Goal: Task Accomplishment & Management: Use online tool/utility

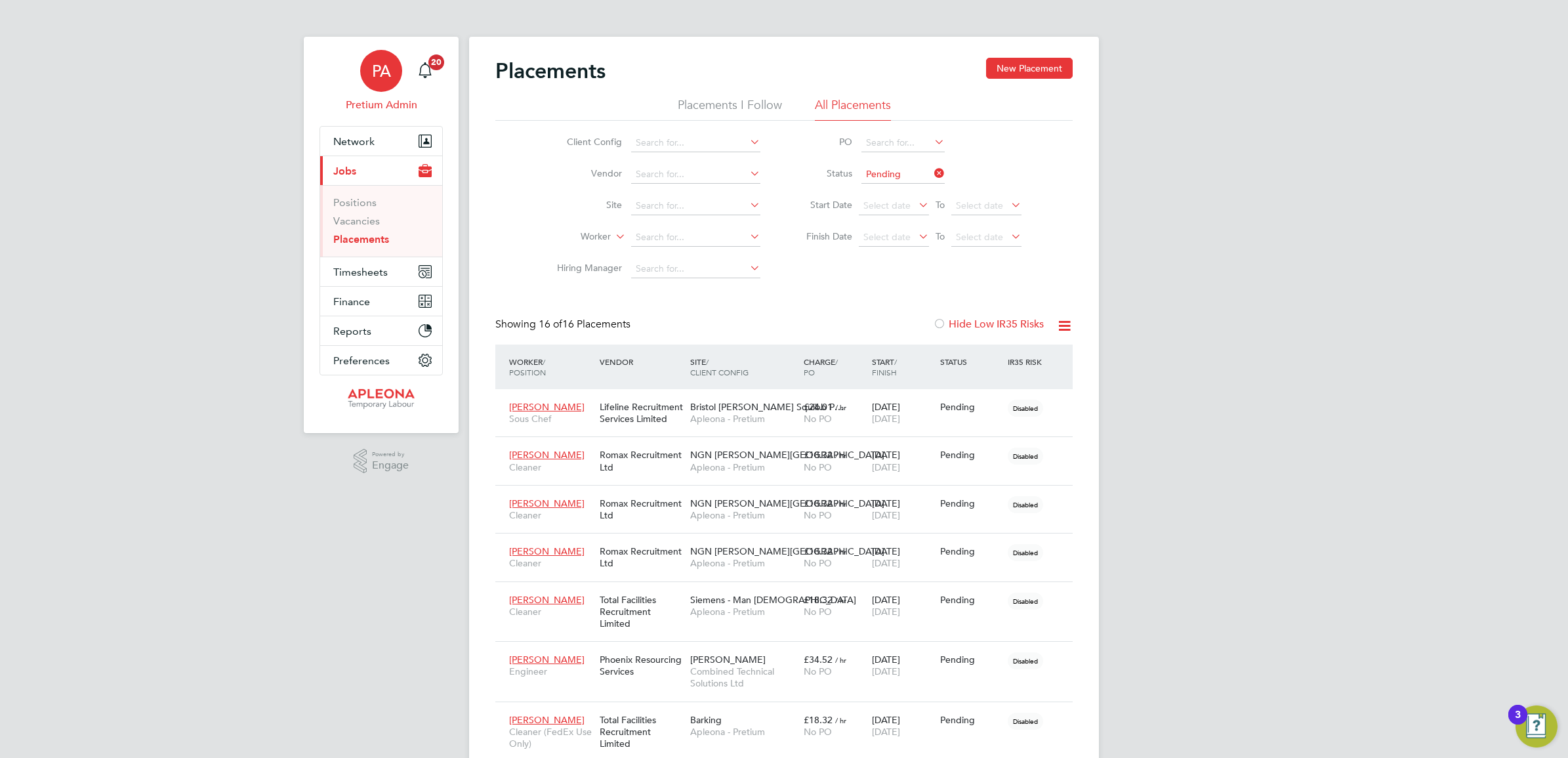
click at [395, 68] on div "PA" at bounding box center [380, 70] width 42 height 42
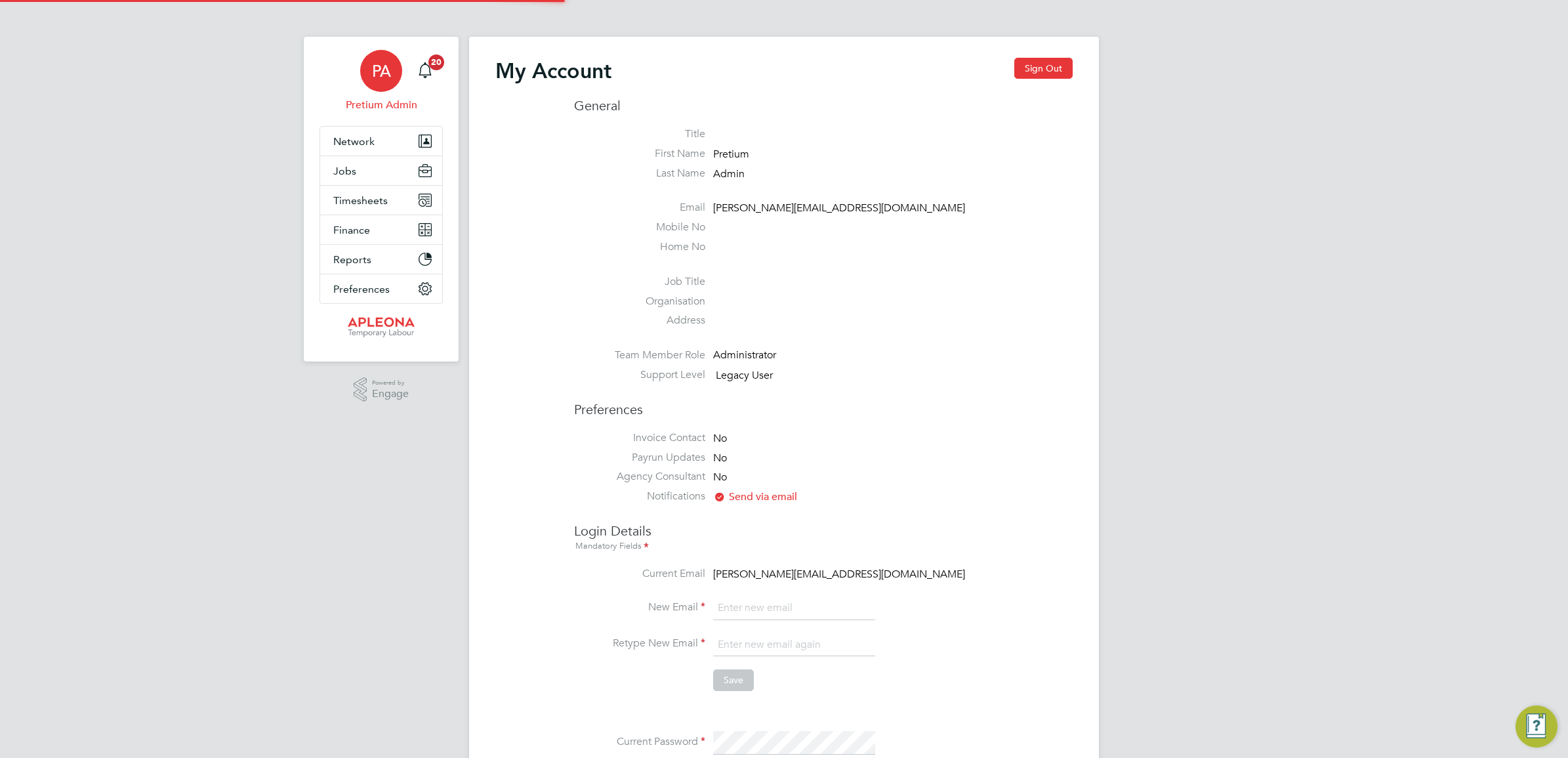
type input "Sasha.apleona@pretiumresourcing.co.uk"
click at [1050, 68] on button "Sign Out" at bounding box center [1043, 68] width 58 height 21
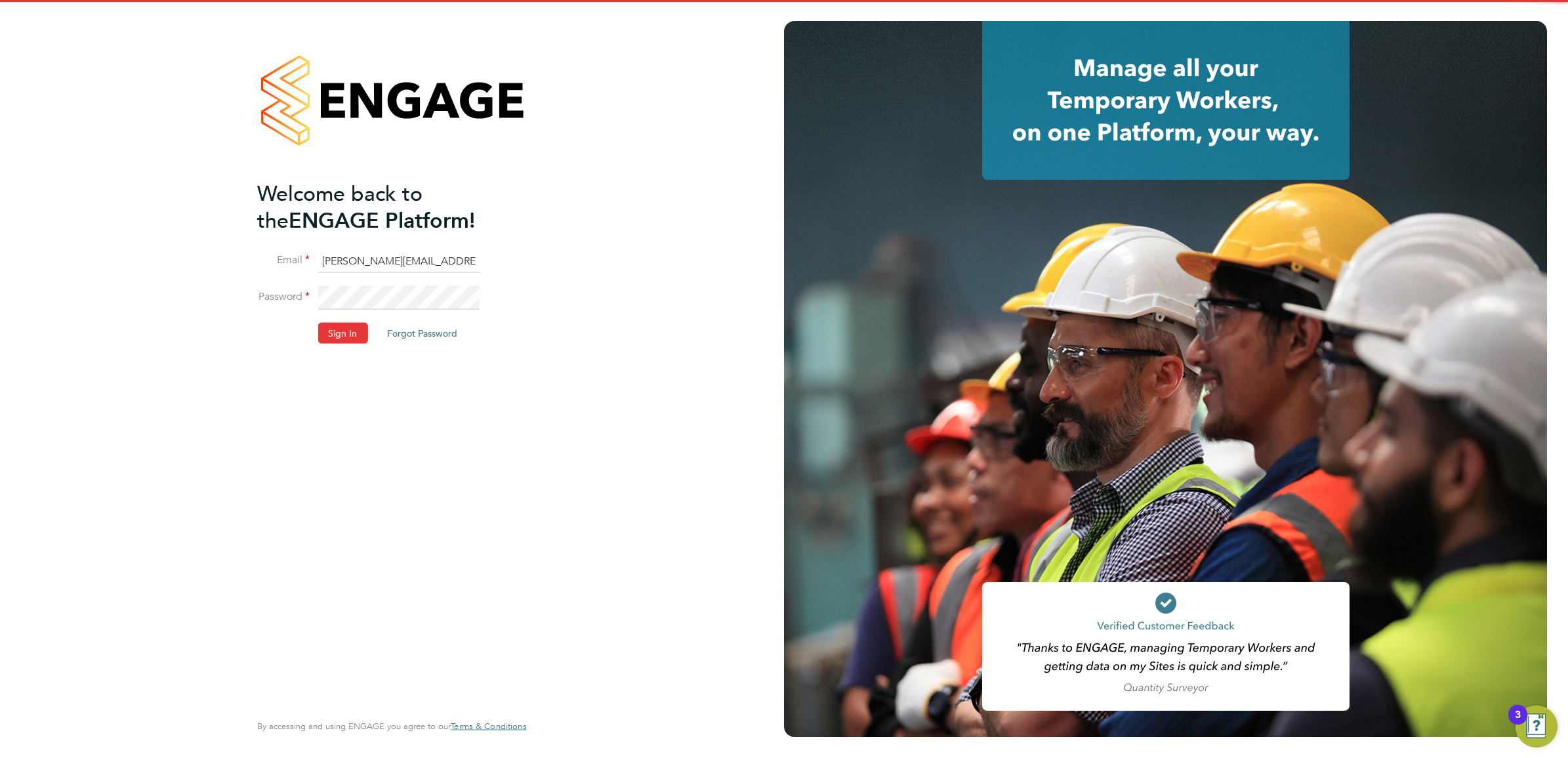
click at [372, 255] on input "Sasha.apleona@pretiumresourcing.co.uk" at bounding box center [398, 261] width 162 height 24
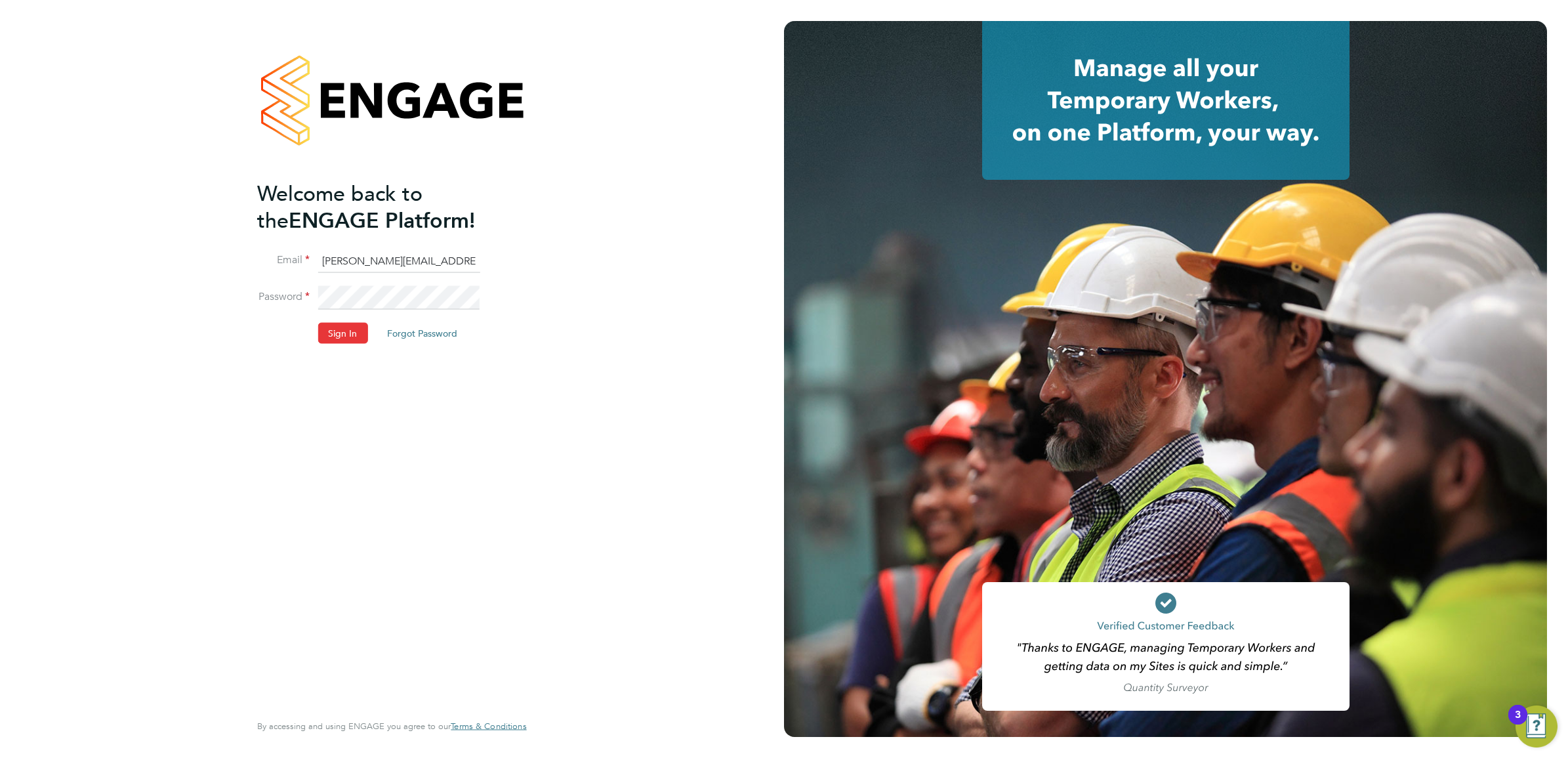
type input "ABM@pretiumresourcing.co.uk"
click at [348, 337] on button "Sign In" at bounding box center [342, 333] width 50 height 21
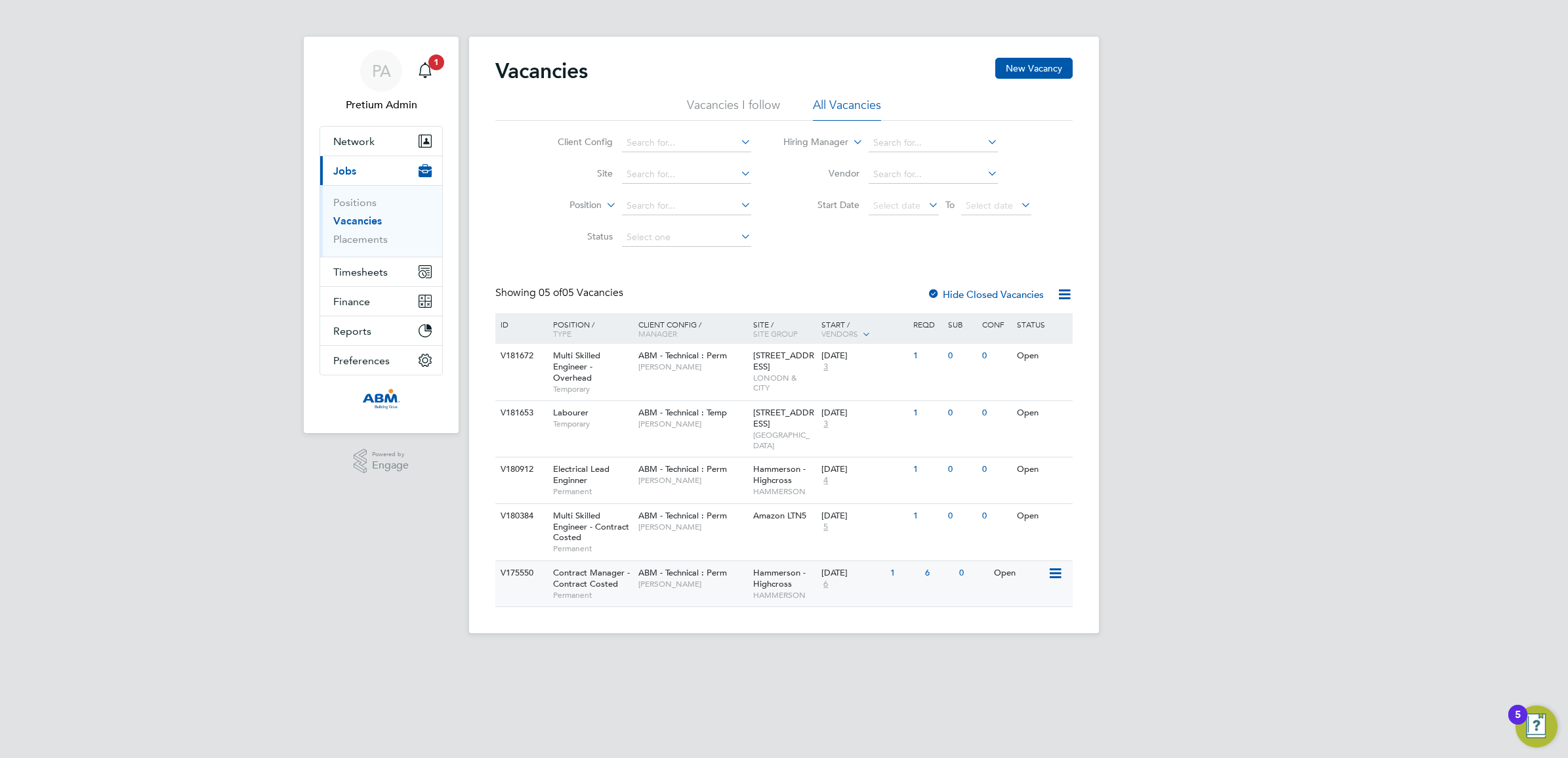
click at [709, 578] on span "[PERSON_NAME]" at bounding box center [692, 583] width 108 height 10
click at [698, 522] on span "James Brackley" at bounding box center [692, 527] width 108 height 10
click at [689, 475] on span "Stephen Nichol" at bounding box center [692, 479] width 108 height 10
click at [715, 414] on span "ABM - Technical : Temp" at bounding box center [683, 413] width 89 height 11
click at [704, 372] on div "ABM - Technical : Perm David Dixon" at bounding box center [692, 361] width 115 height 34
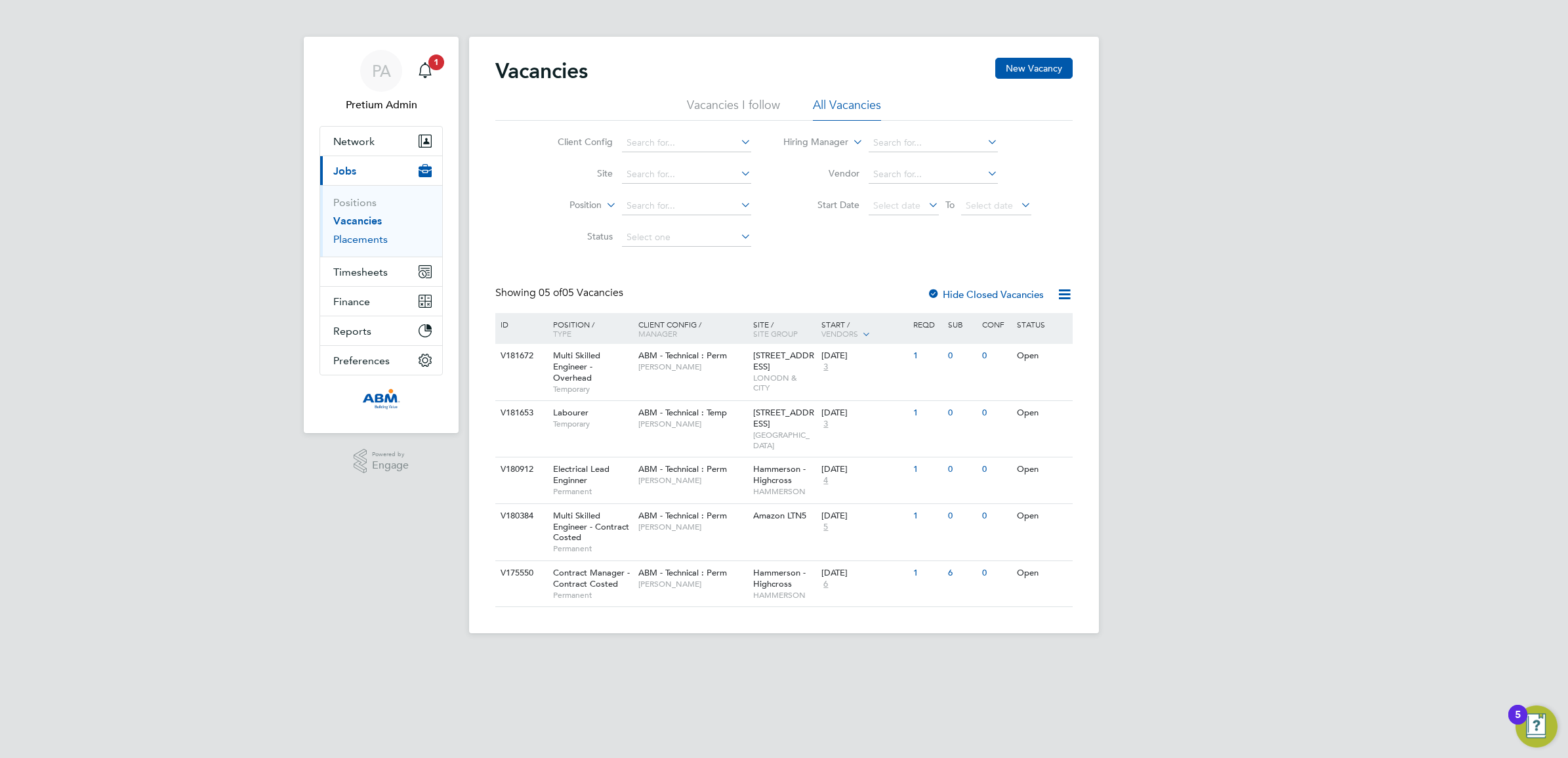
click at [364, 236] on link "Placements" at bounding box center [360, 239] width 55 height 12
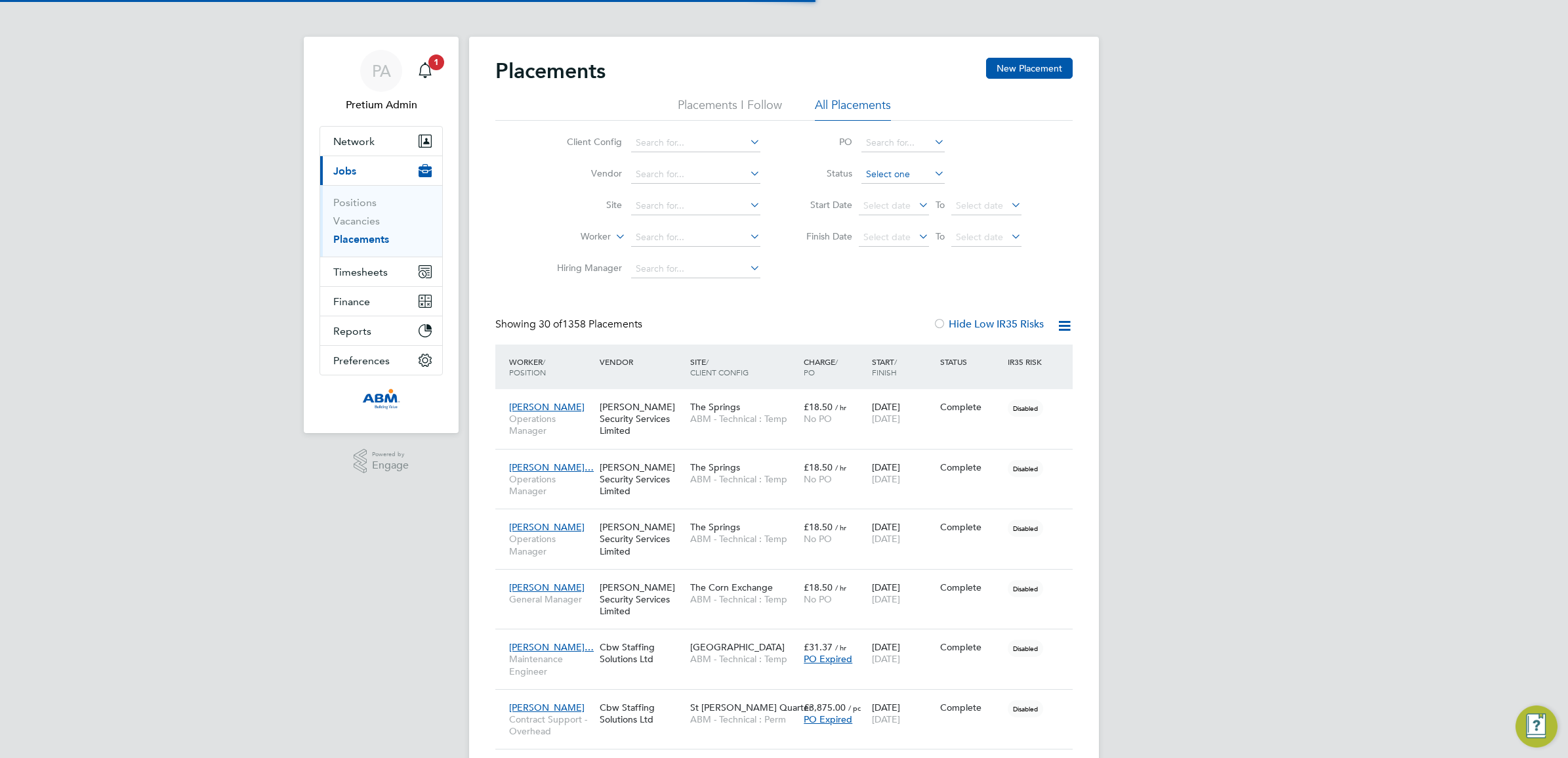
click at [917, 176] on input at bounding box center [903, 175] width 83 height 19
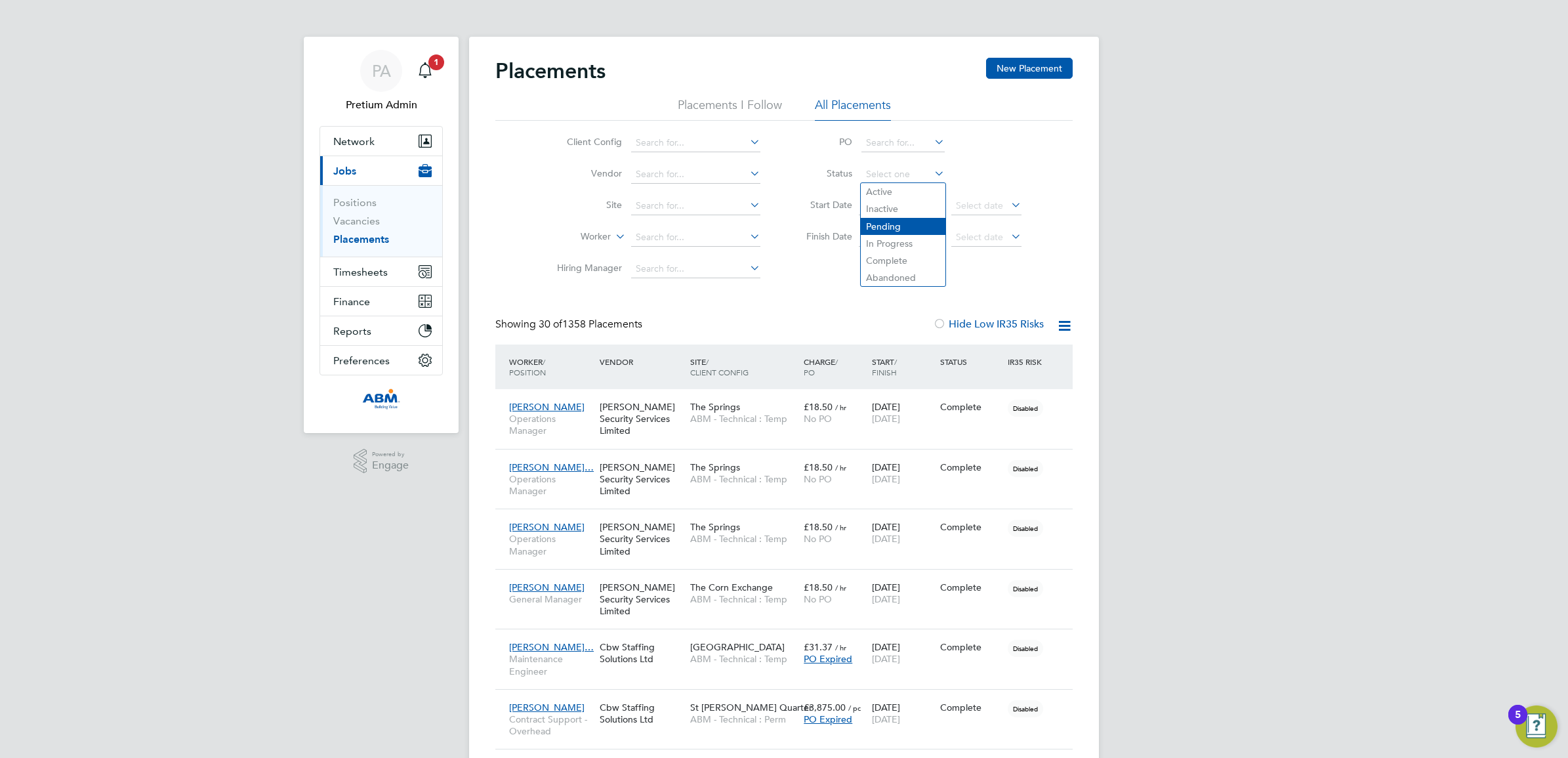
click at [903, 227] on li "Pending" at bounding box center [902, 226] width 84 height 17
type input "Pending"
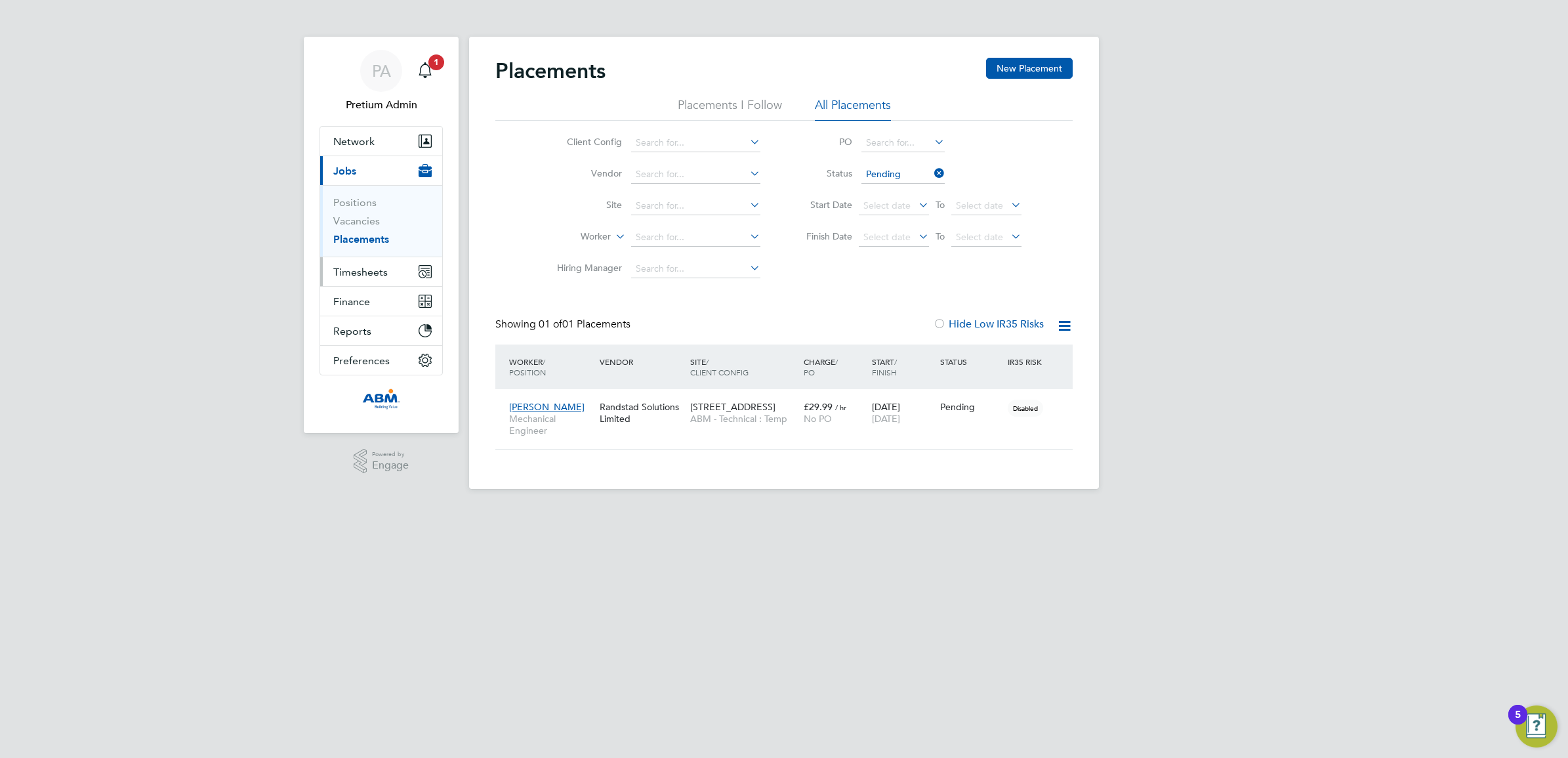
click at [382, 280] on button "Timesheets" at bounding box center [381, 271] width 122 height 29
click at [361, 233] on link "Timesheets" at bounding box center [360, 231] width 55 height 12
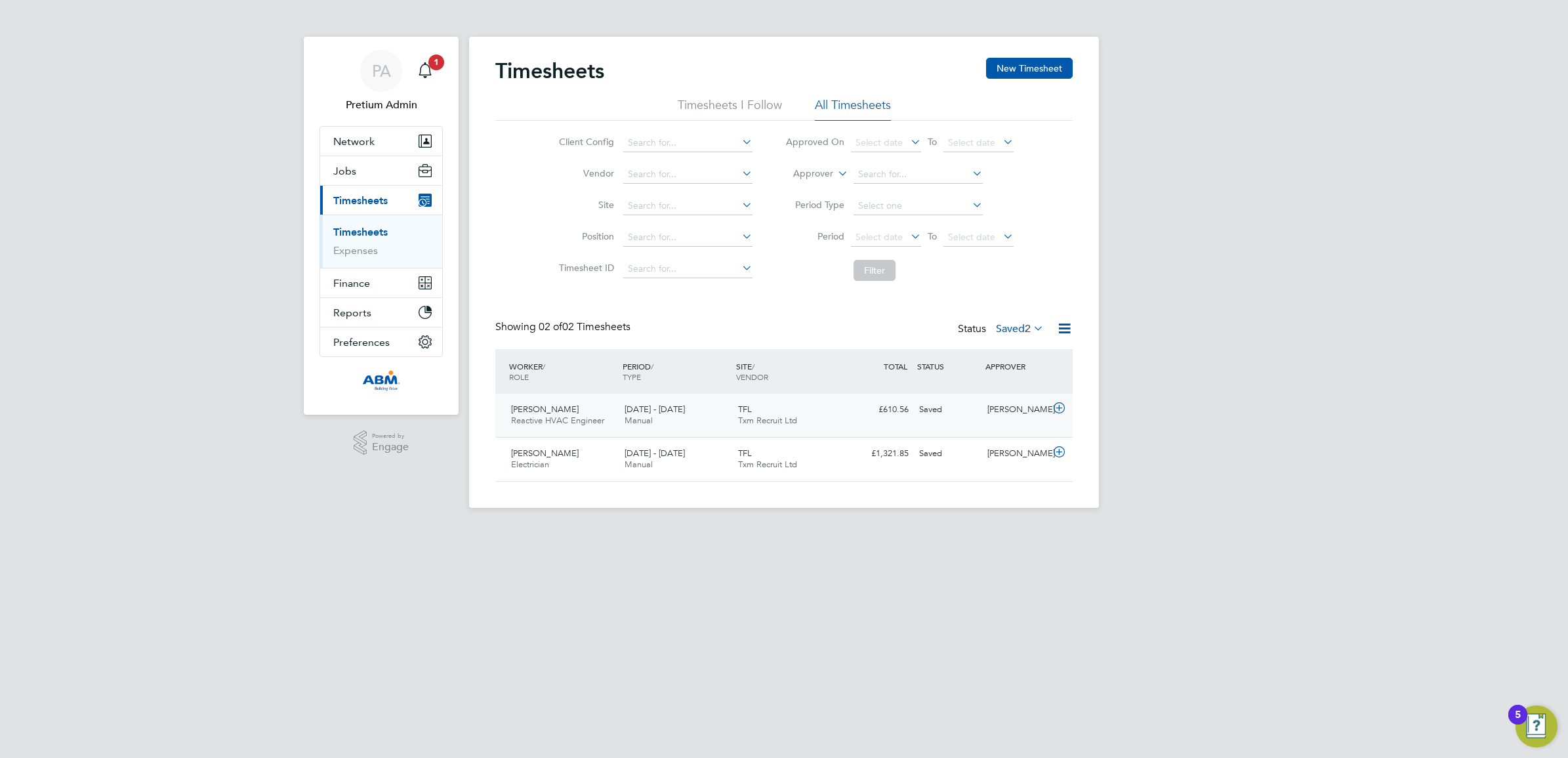
click at [752, 404] on div "TFL Txm Recruit Ltd" at bounding box center [789, 415] width 114 height 32
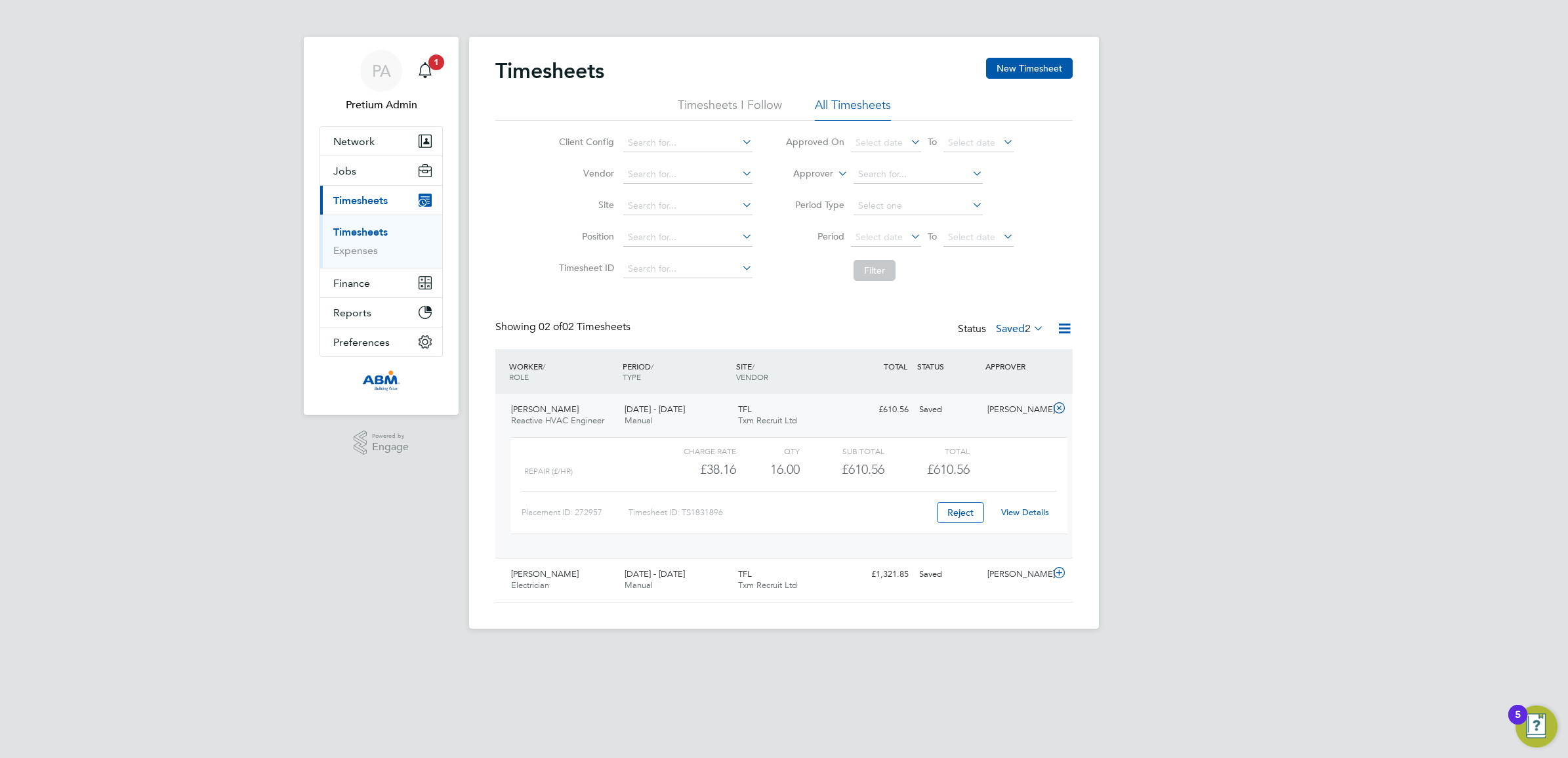
click at [995, 322] on label "Saved 2" at bounding box center [1019, 329] width 48 height 13
click at [1000, 387] on li "Submitted" at bounding box center [1002, 390] width 60 height 19
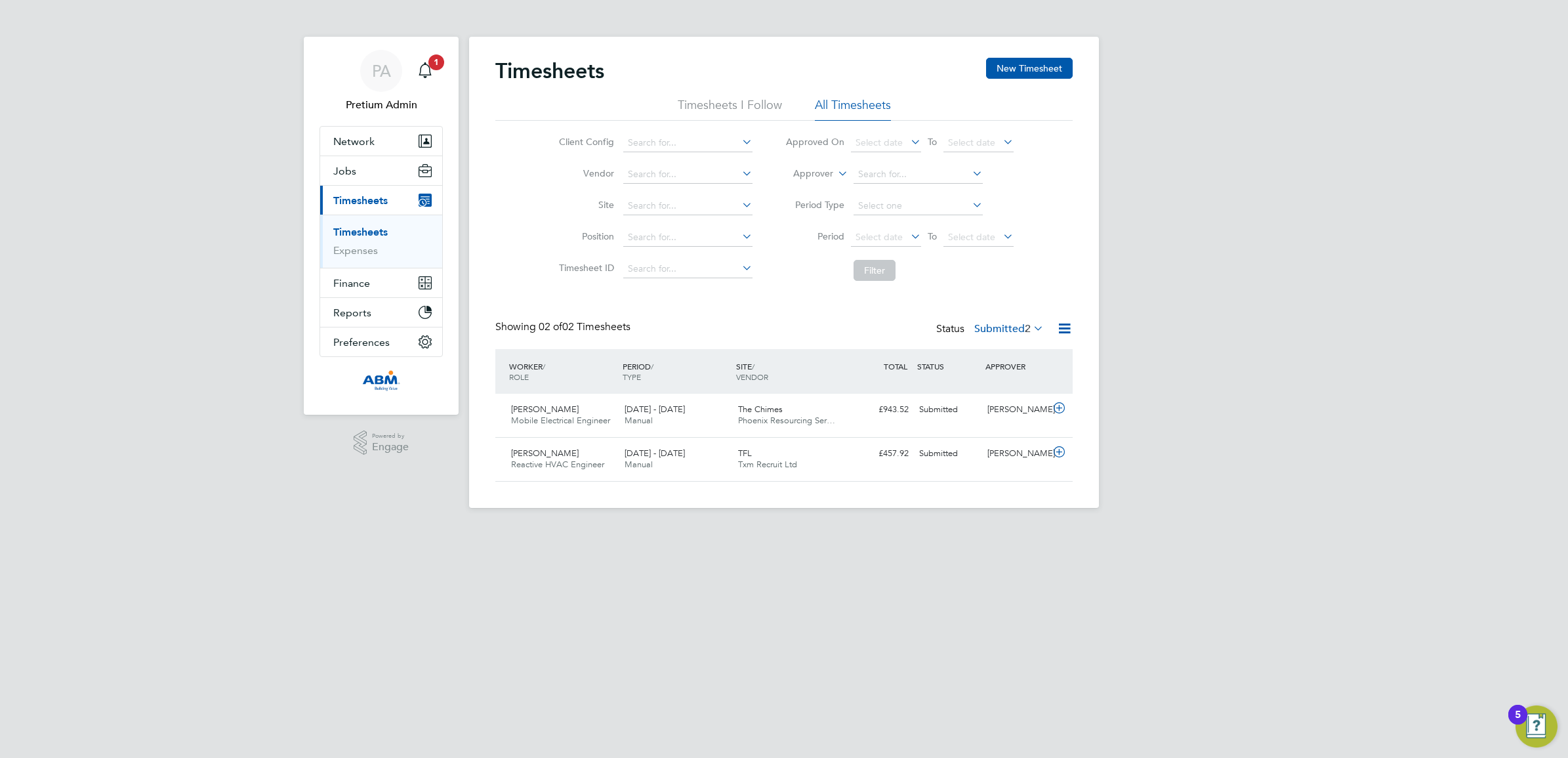
click at [999, 329] on label "Submitted 2" at bounding box center [1008, 329] width 69 height 13
click at [993, 405] on li "Approved" at bounding box center [991, 408] width 60 height 19
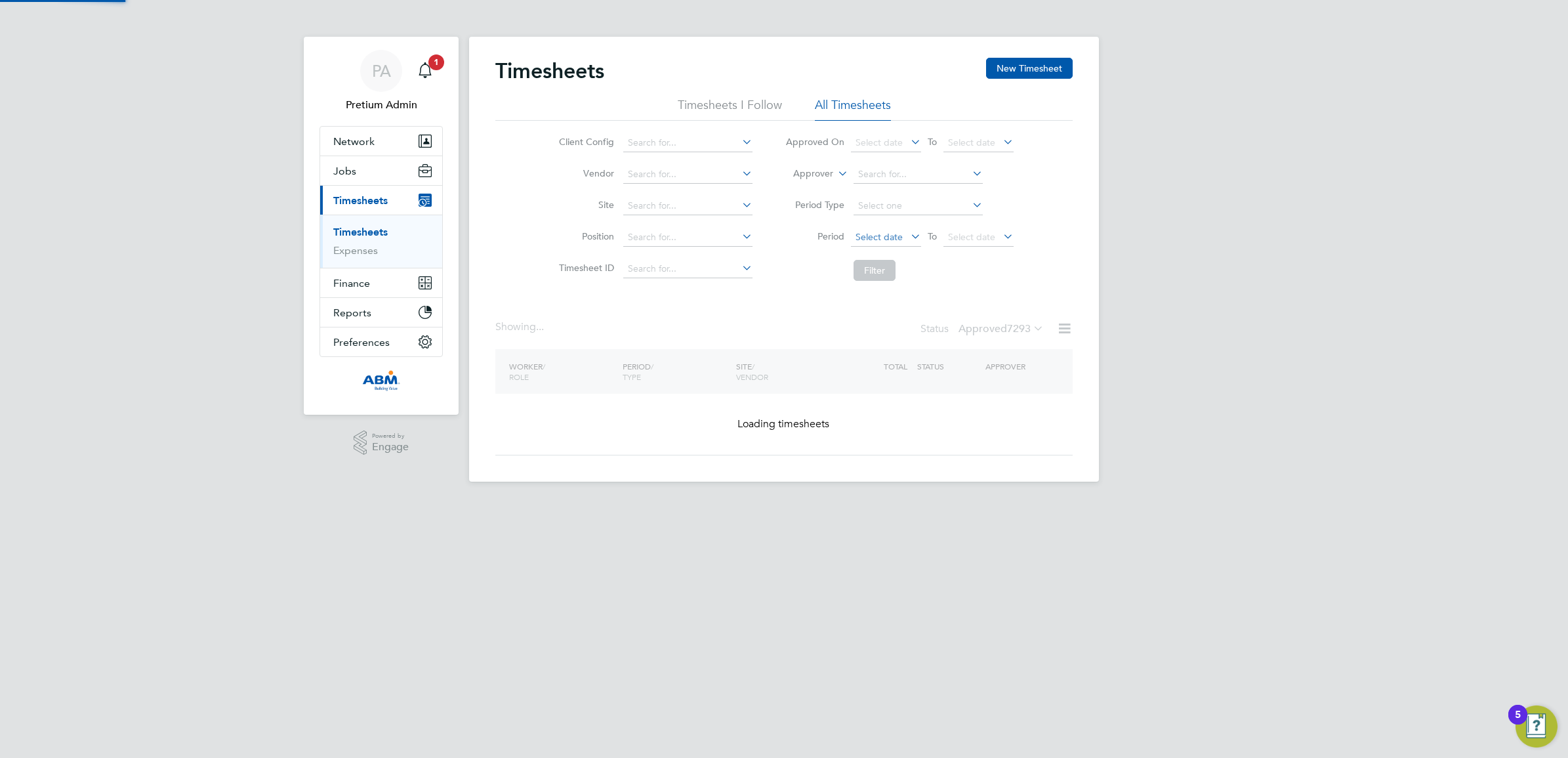
click at [876, 231] on span "Select date" at bounding box center [886, 237] width 70 height 18
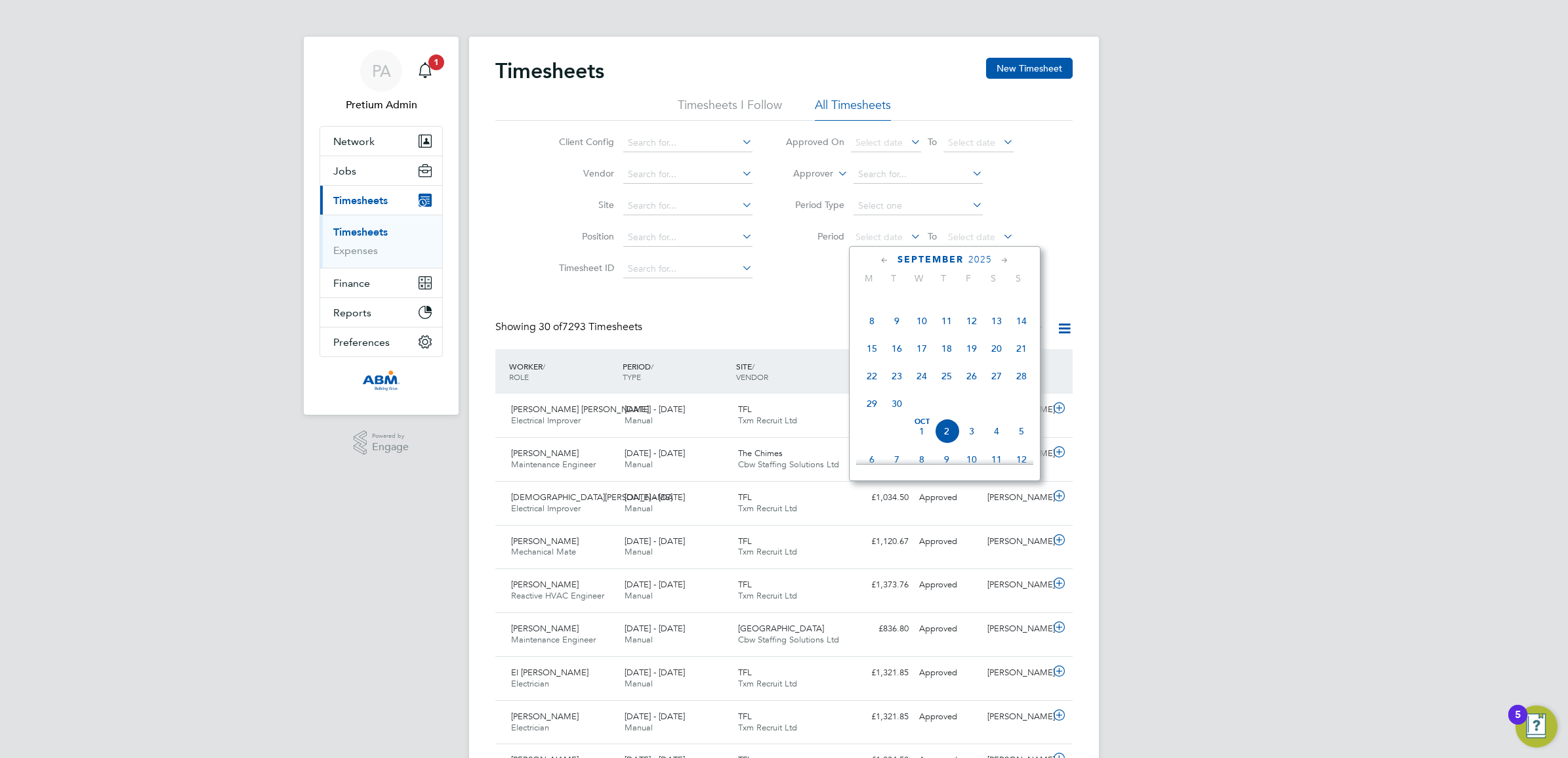
click at [998, 359] on span "20" at bounding box center [996, 348] width 25 height 25
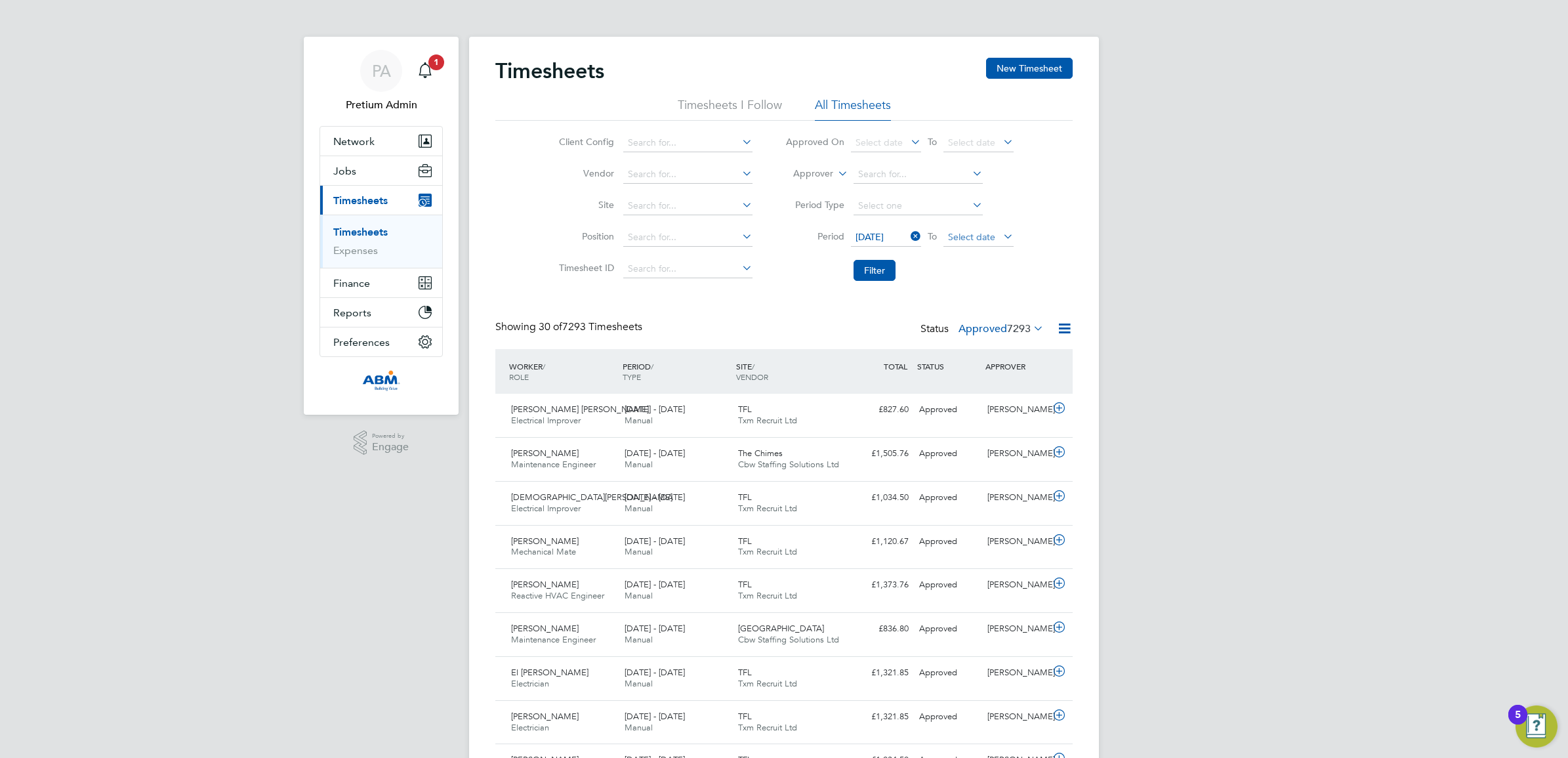
click at [979, 238] on span "Select date" at bounding box center [971, 237] width 47 height 12
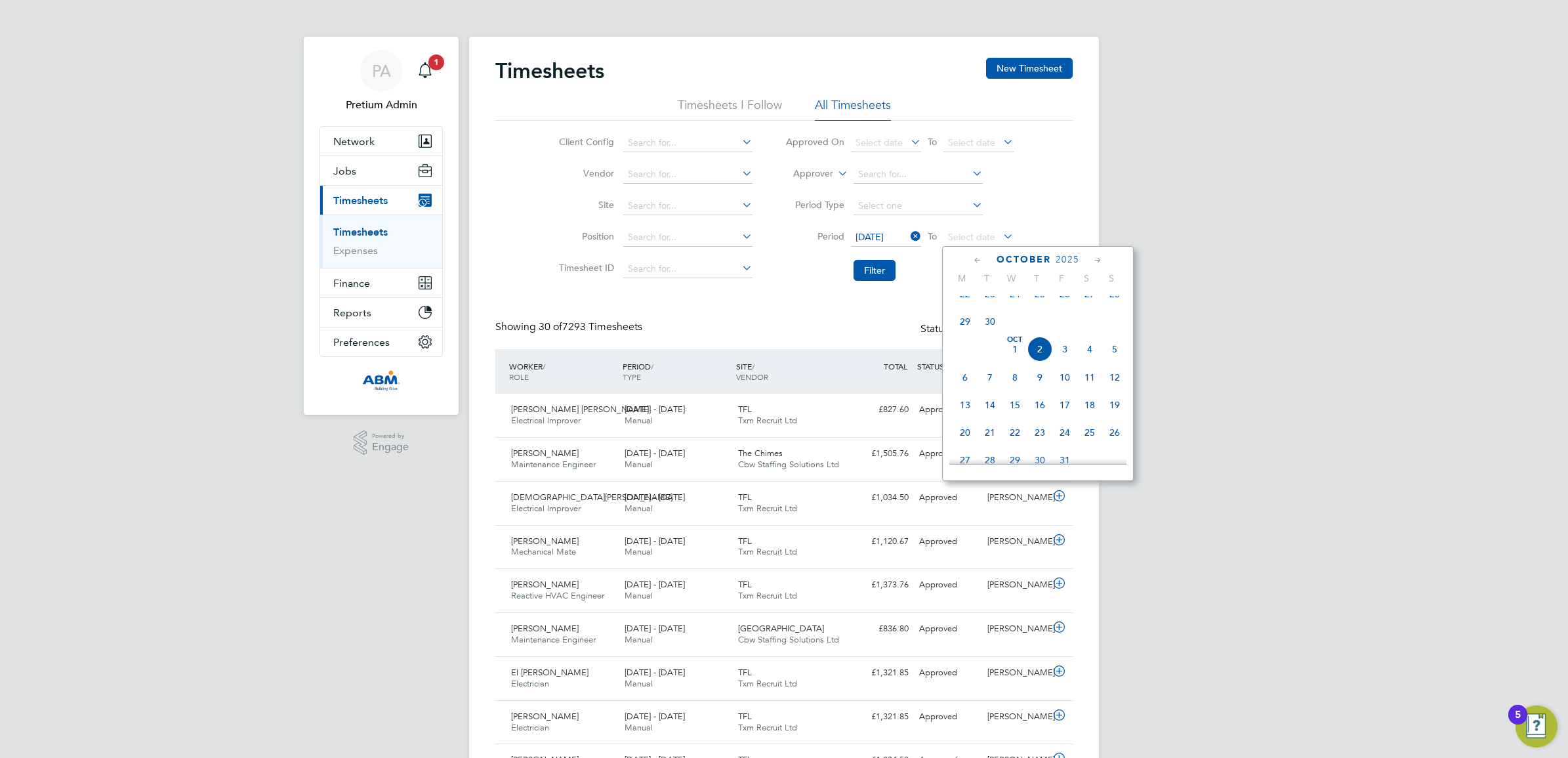
click at [1065, 306] on span "26" at bounding box center [1064, 293] width 25 height 25
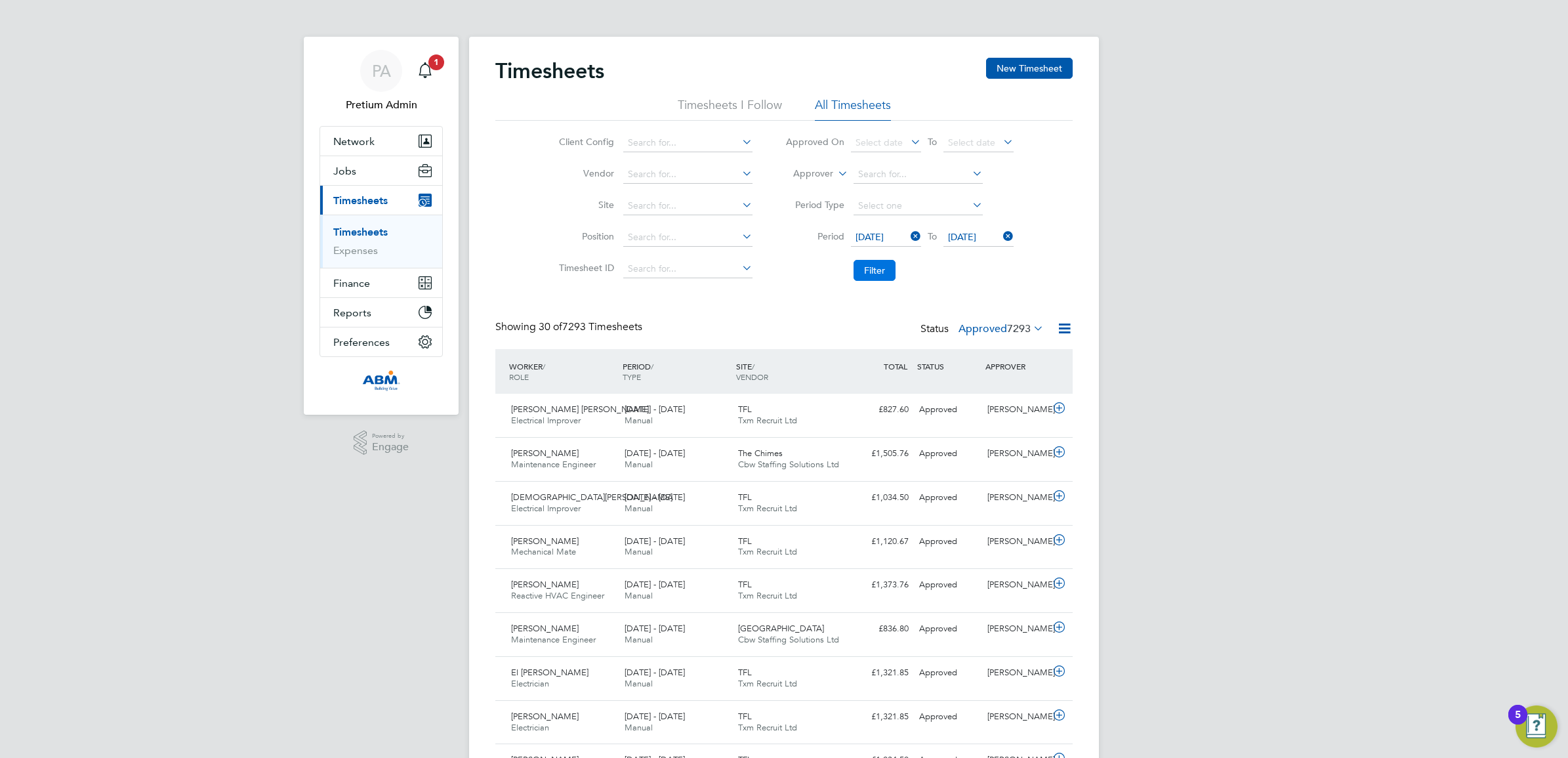
click at [884, 273] on button "Filter" at bounding box center [873, 270] width 42 height 21
click at [1066, 335] on icon at bounding box center [1065, 329] width 17 height 17
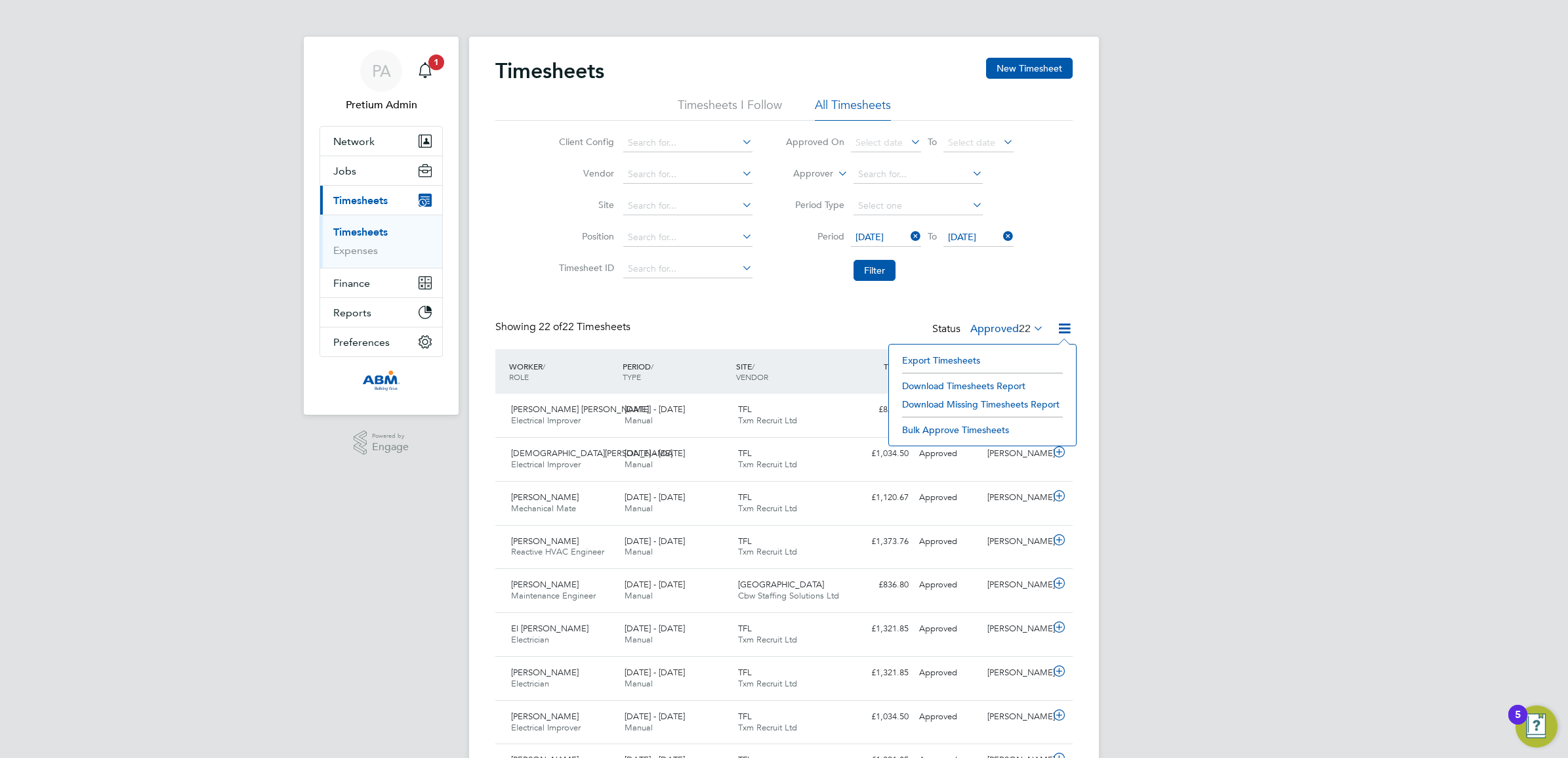
click at [1011, 378] on li "Download Timesheets Report" at bounding box center [982, 386] width 174 height 19
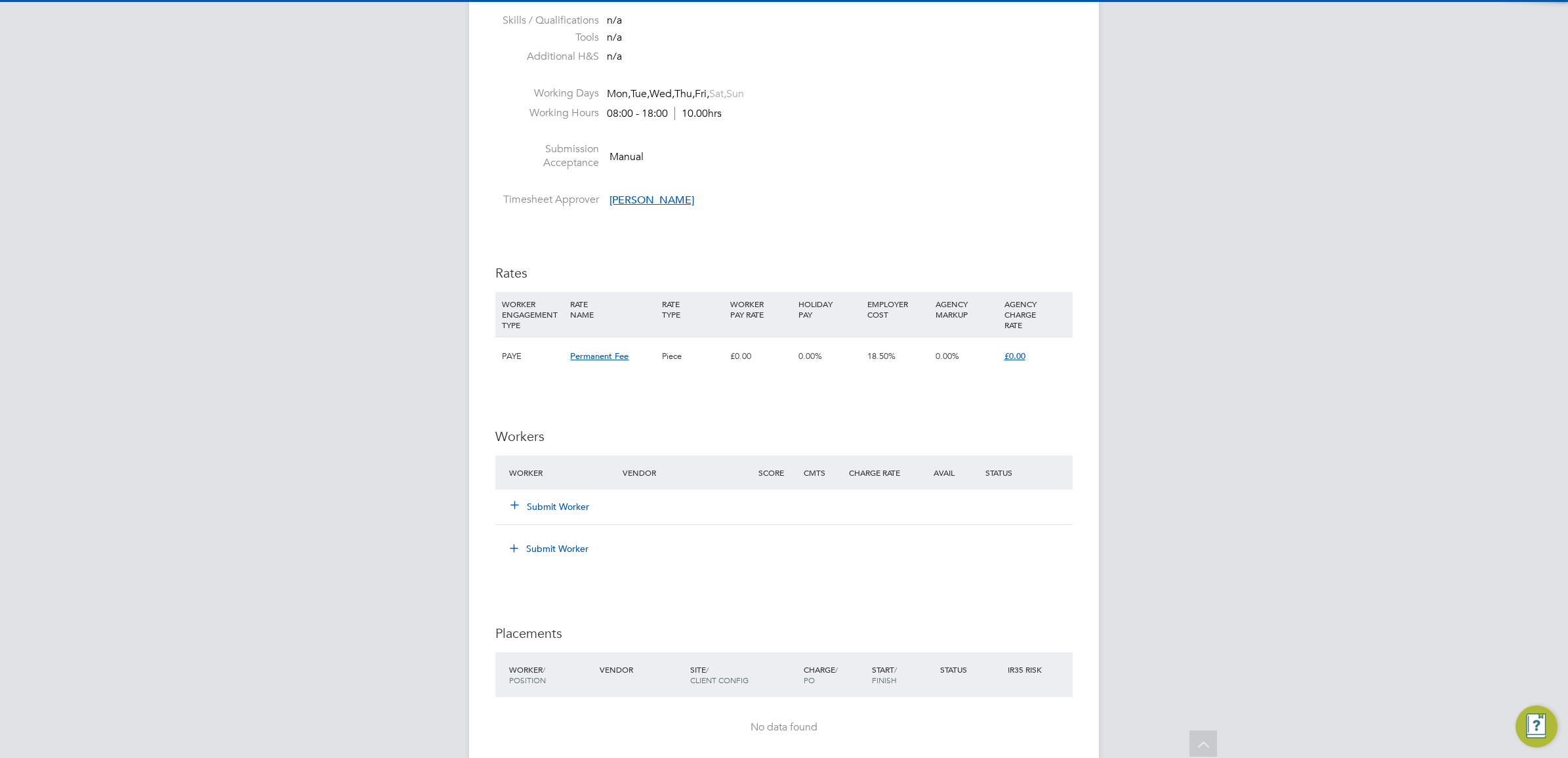
scroll to position [902, 0]
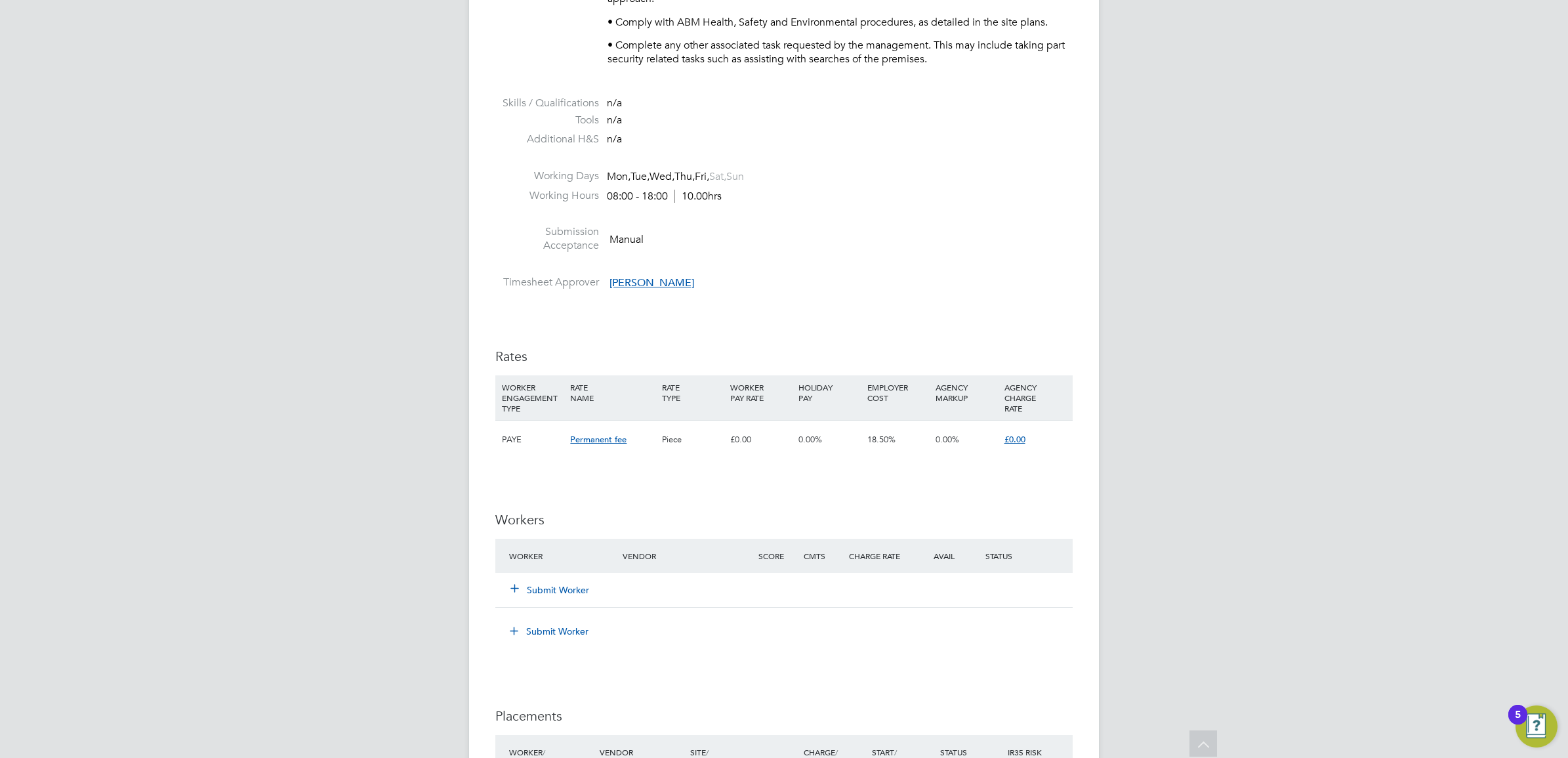
scroll to position [1230, 0]
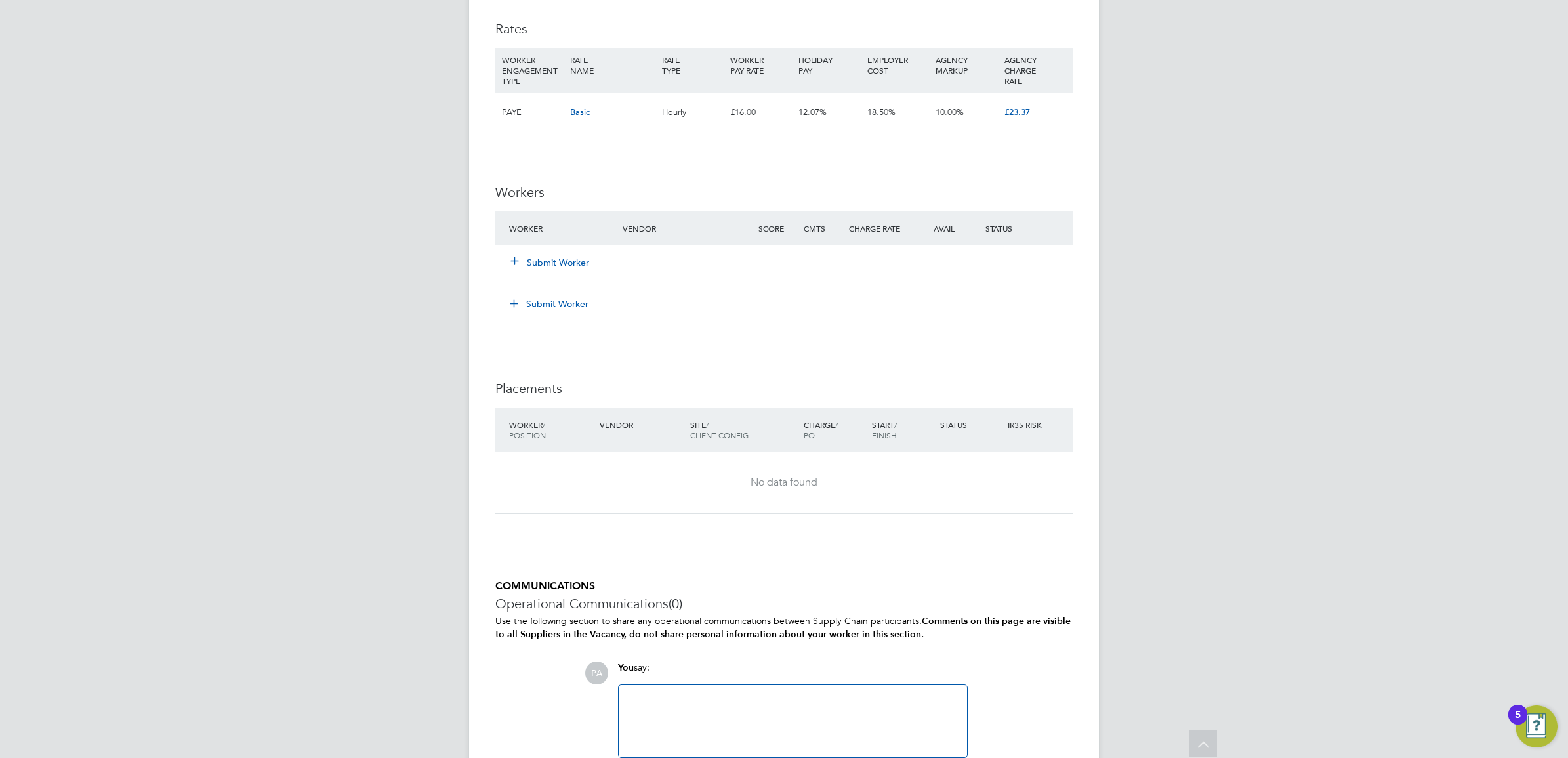
scroll to position [902, 0]
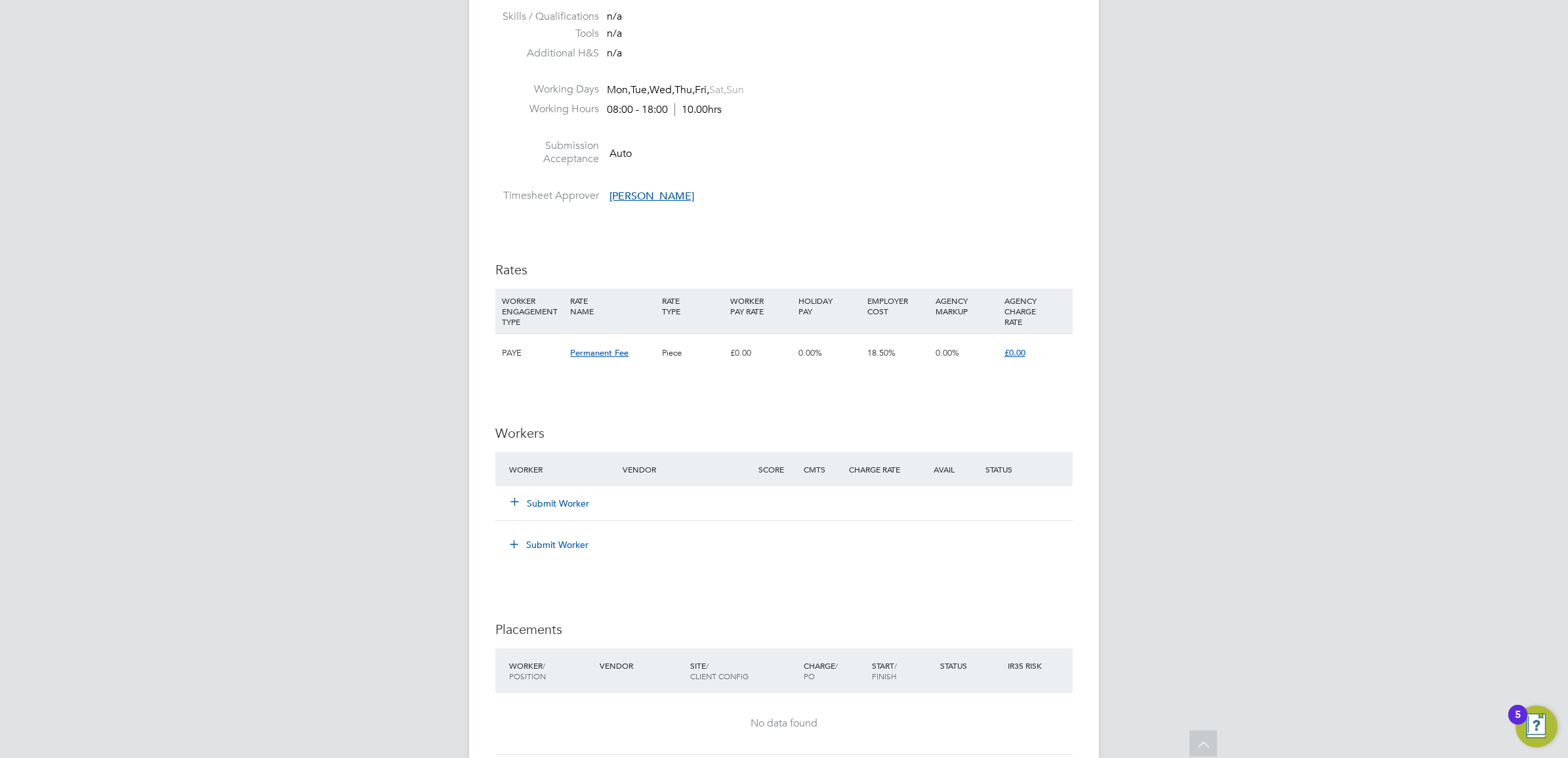
scroll to position [985, 0]
